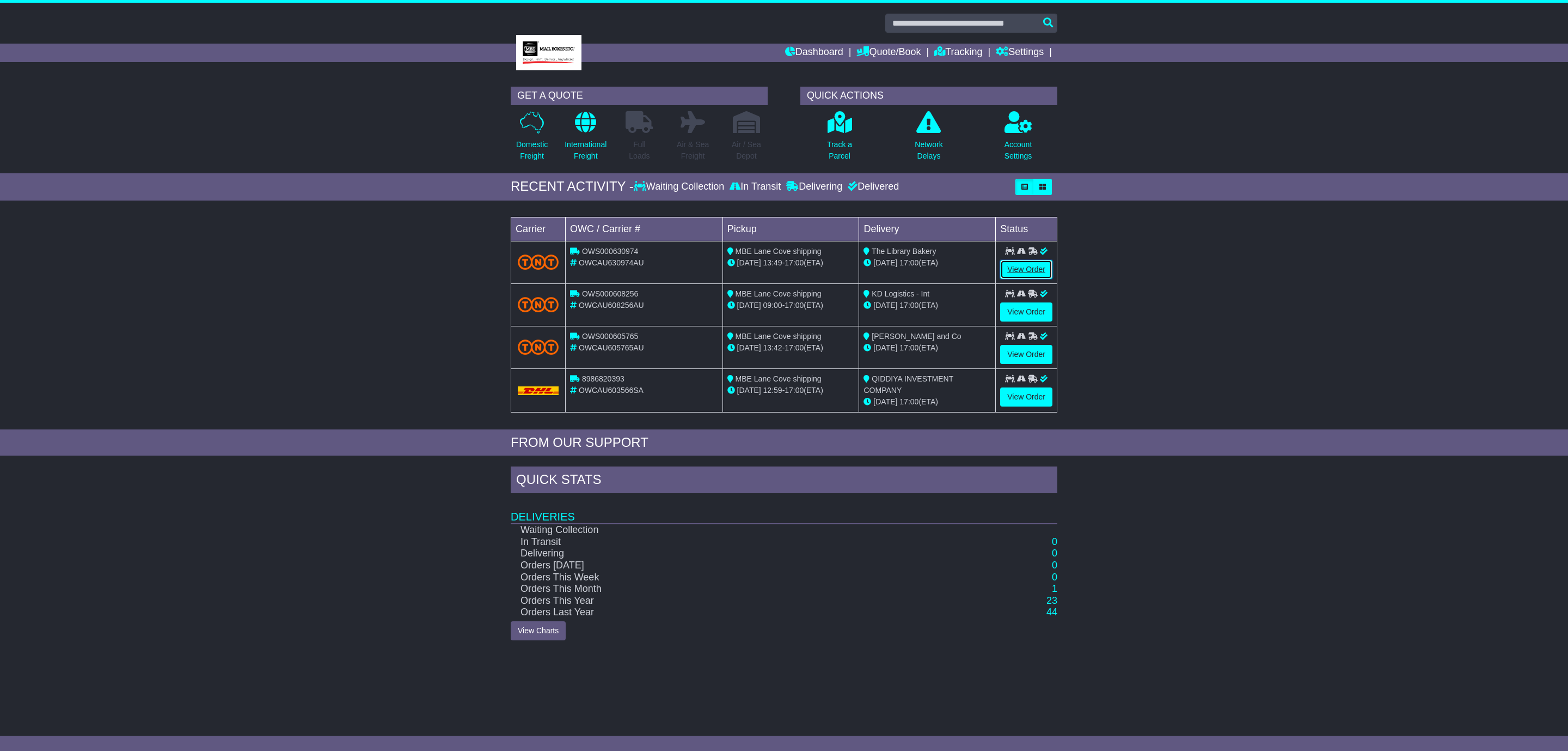
click at [1021, 268] on link "View Order" at bounding box center [1026, 269] width 52 height 19
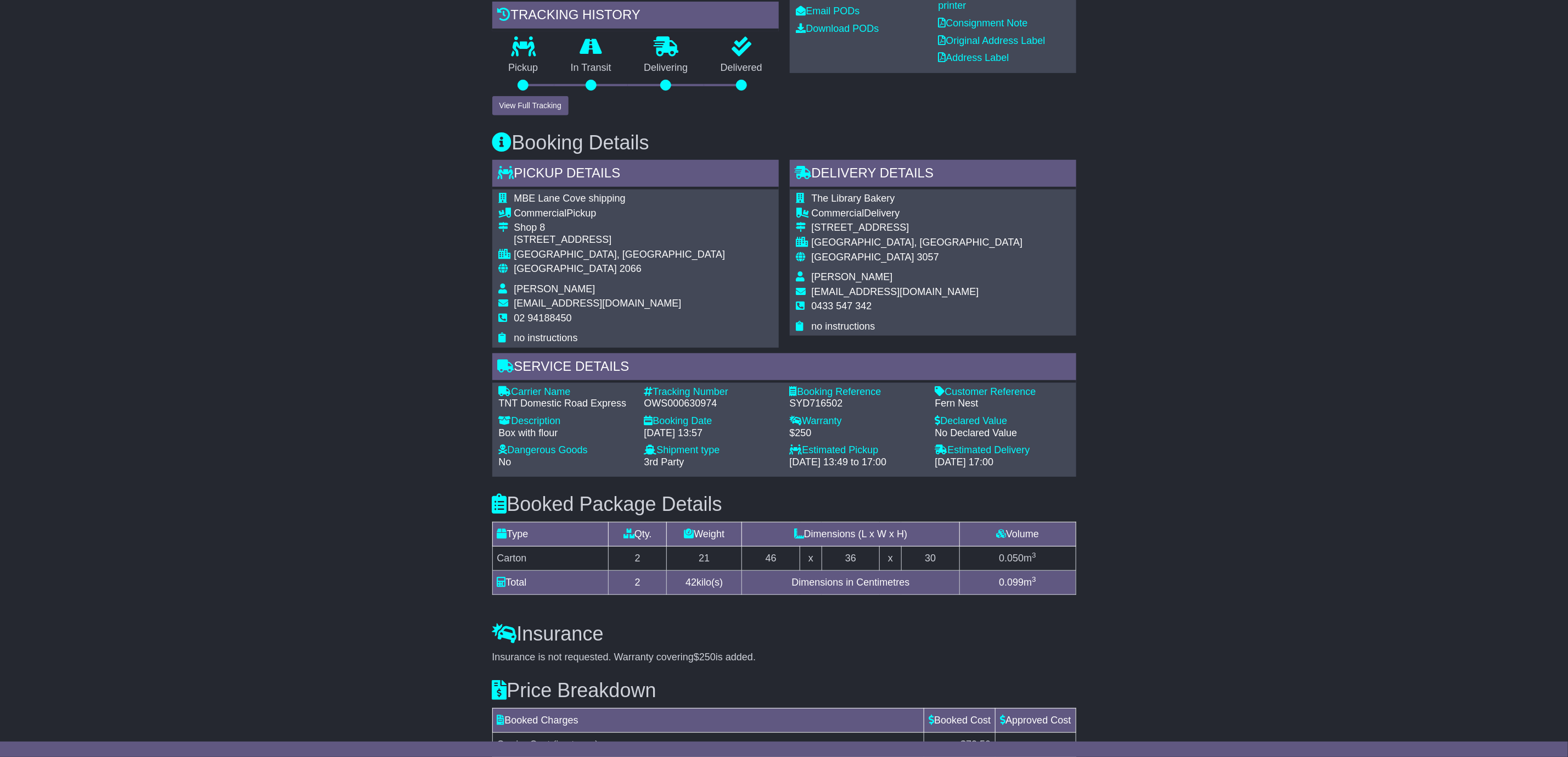
scroll to position [235, 0]
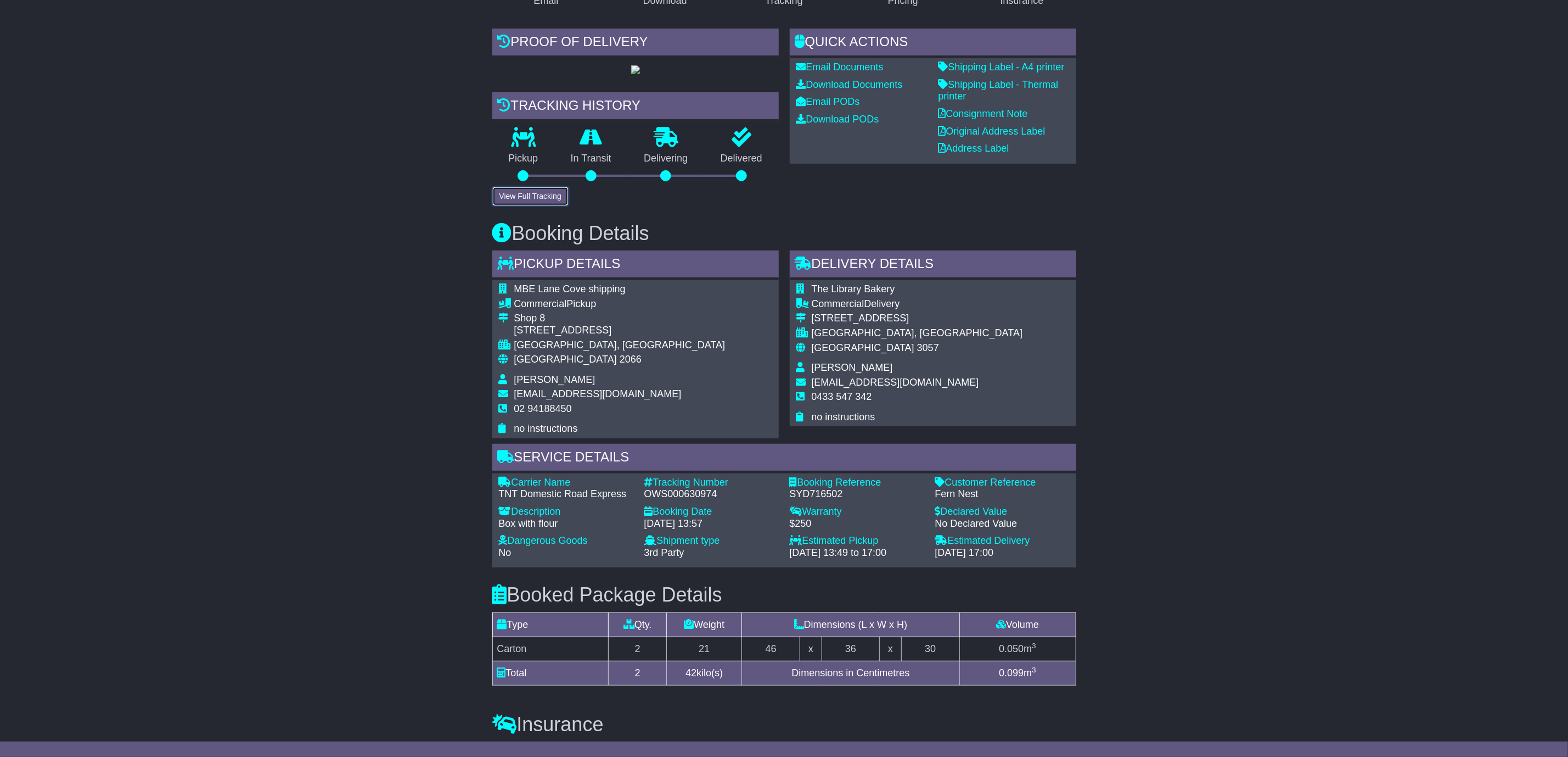
click at [519, 206] on button "View Full Tracking" at bounding box center [530, 196] width 76 height 19
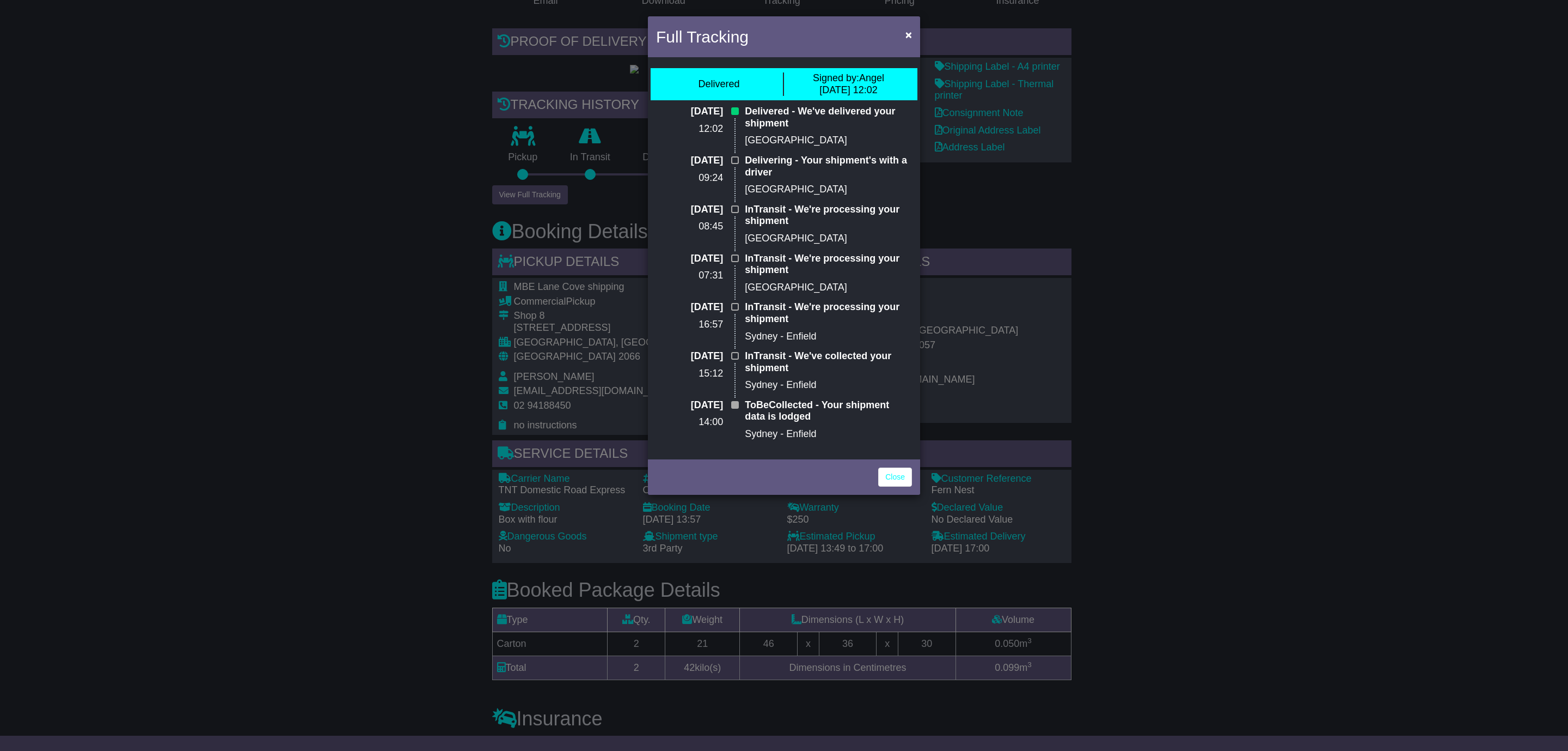
click at [284, 267] on div "Full Tracking × Delivered Signed by: Angel 07 Aug 2025 12:02 07 Aug 2025 12:02 …" at bounding box center [784, 375] width 1568 height 751
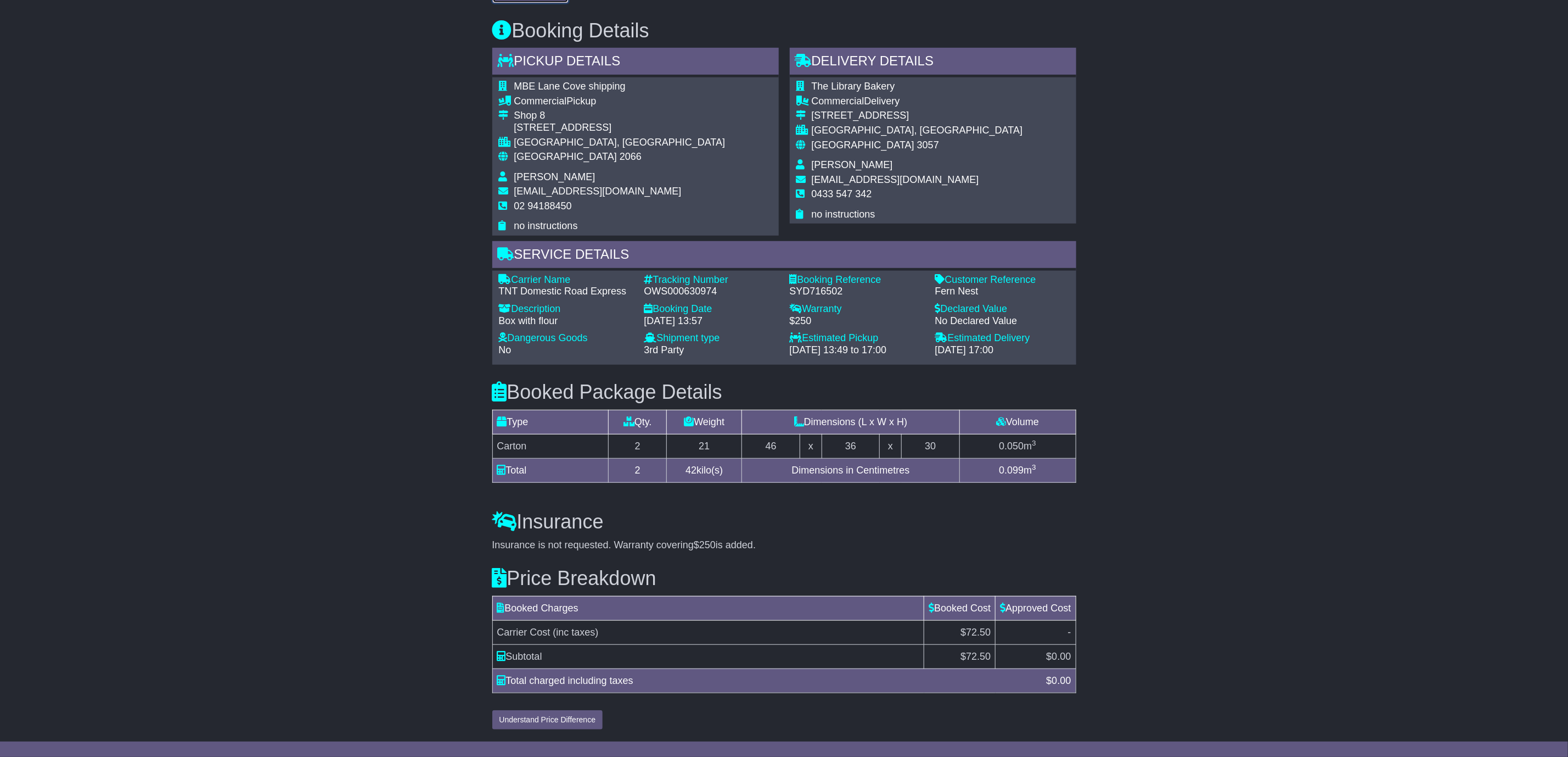
scroll to position [481, 0]
